Goal: Complete application form

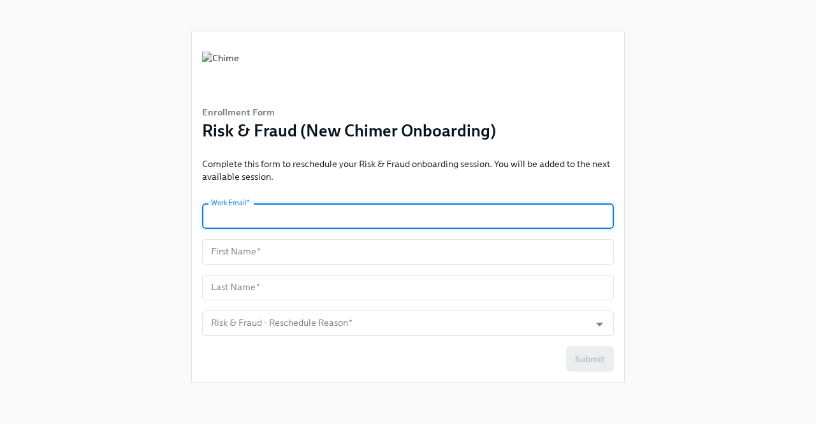
click at [296, 215] on input "text" at bounding box center [408, 215] width 412 height 25
type input "[PERSON_NAME][EMAIL_ADDRESS][PERSON_NAME][DOMAIN_NAME]"
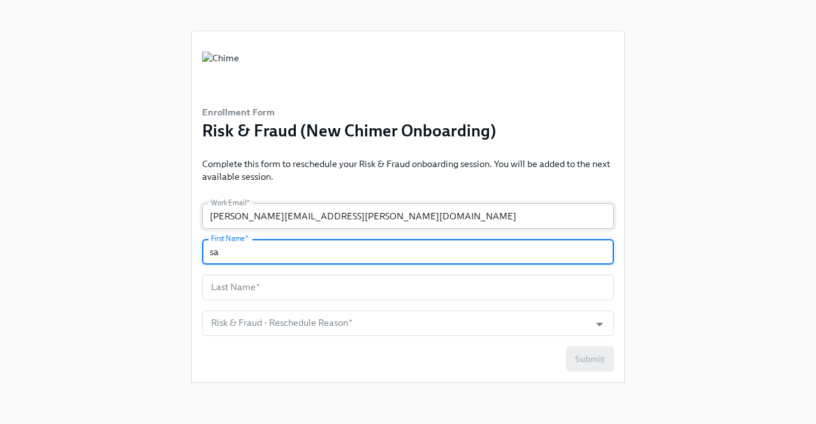
type input "s"
type input "S"
type input "[PERSON_NAME]"
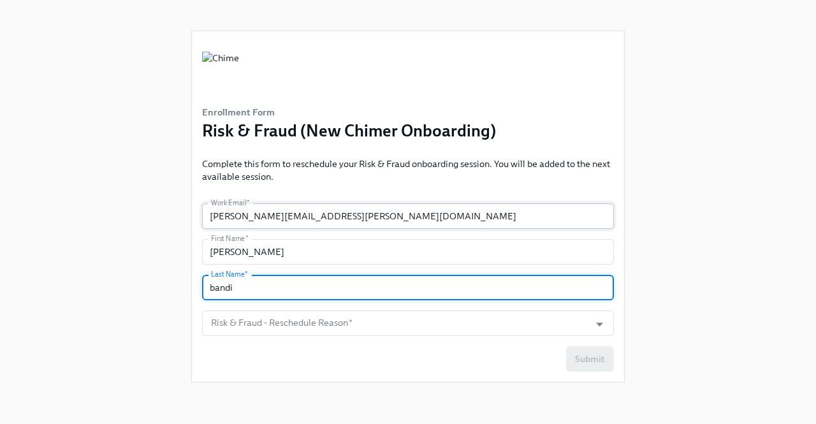
type input "bandi"
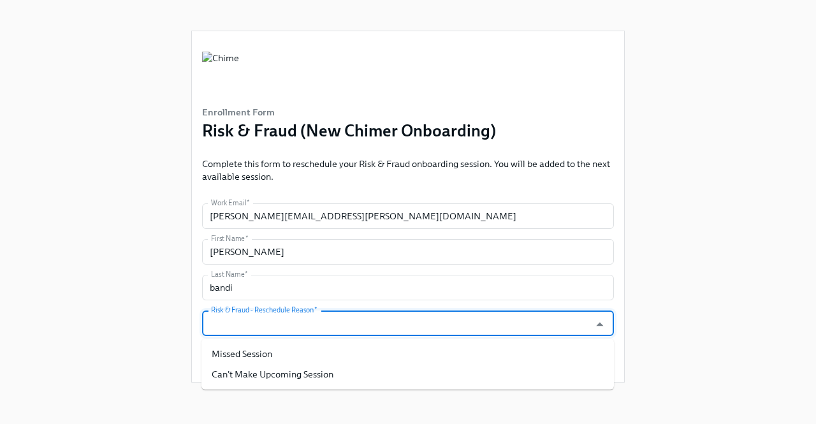
click at [319, 323] on input "Risk & Fraud - Reschedule Reason   *" at bounding box center [395, 322] width 375 height 25
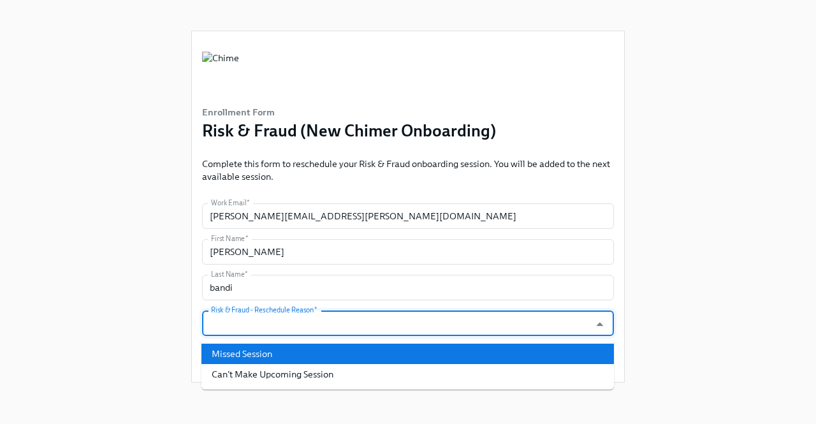
click at [273, 359] on li "Missed Session" at bounding box center [407, 353] width 412 height 20
type input "Missed Session"
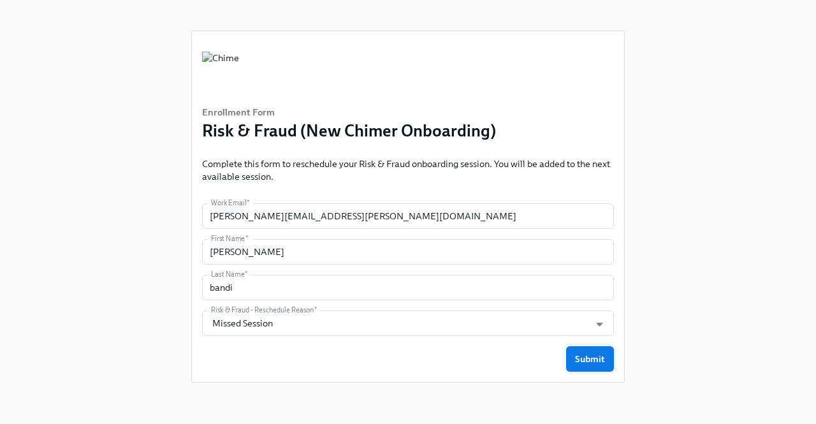
click at [594, 360] on span "Submit" at bounding box center [590, 358] width 30 height 13
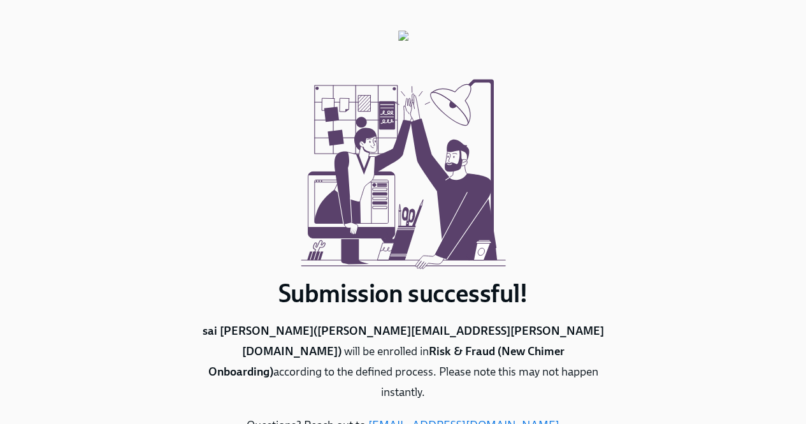
scroll to position [70, 0]
